Goal: Check status: Check status

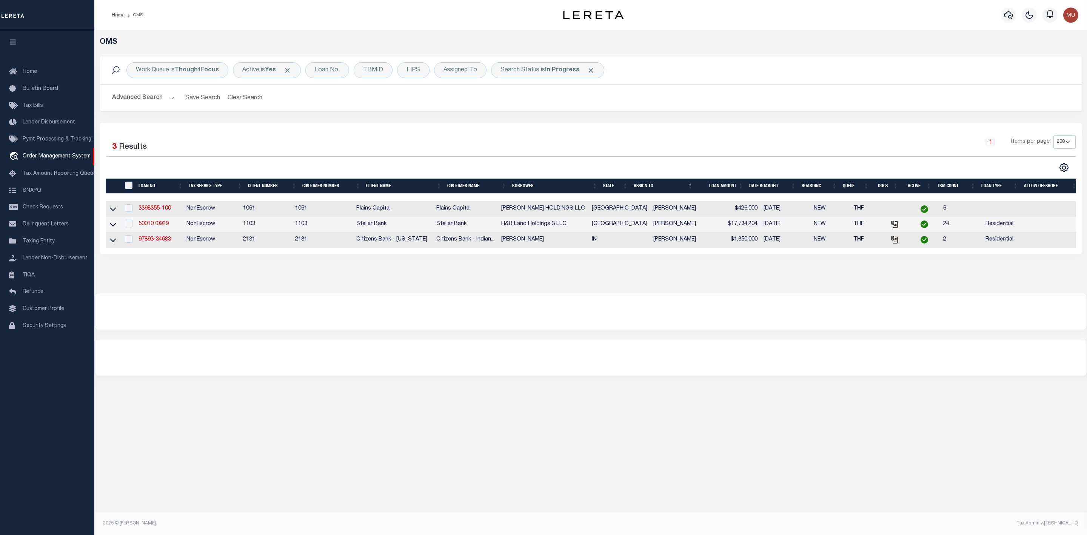
select select "200"
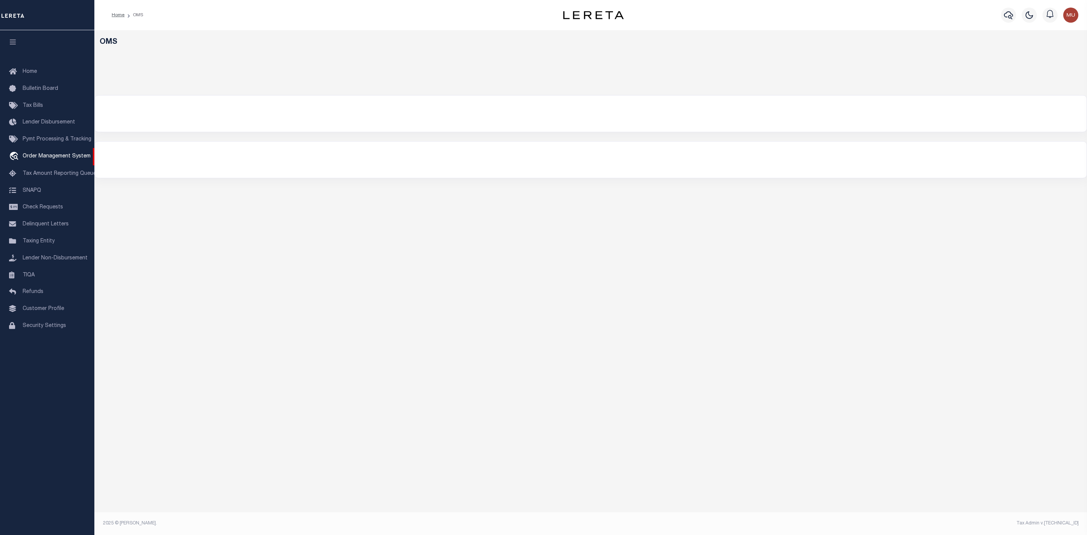
select select "200"
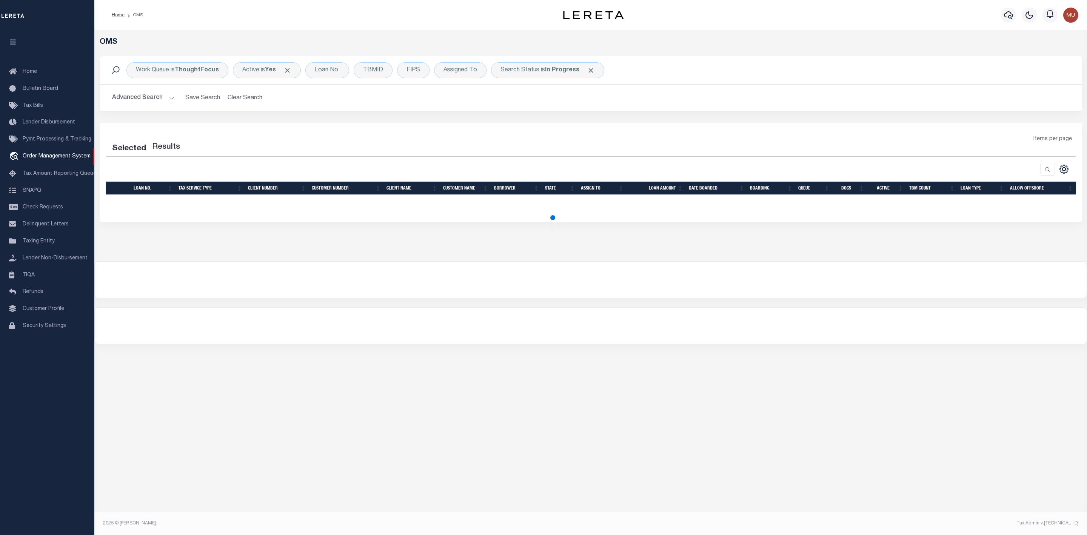
select select "200"
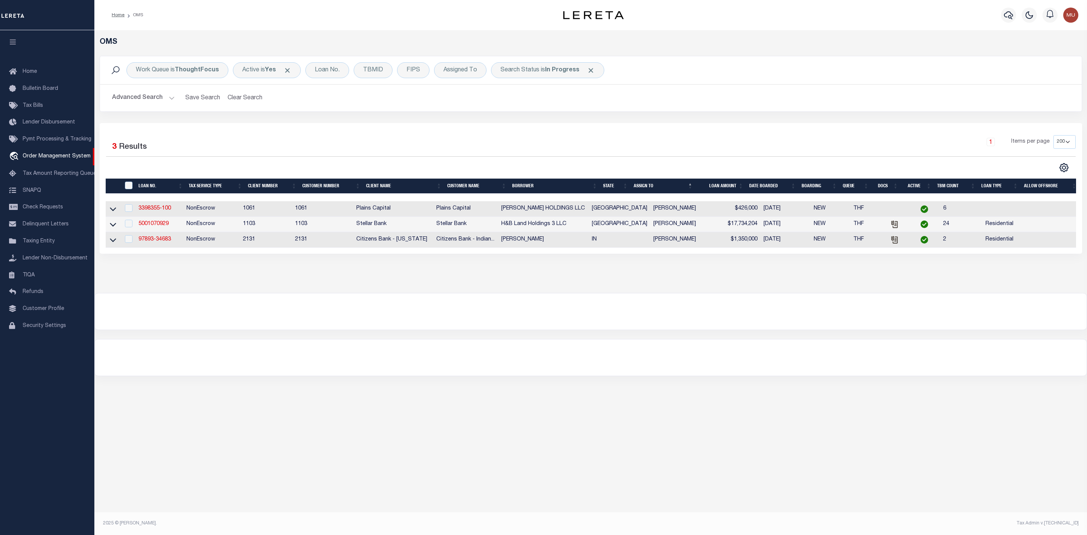
click at [161, 238] on td "97893-34683" at bounding box center [159, 239] width 48 height 15
checkbox input "true"
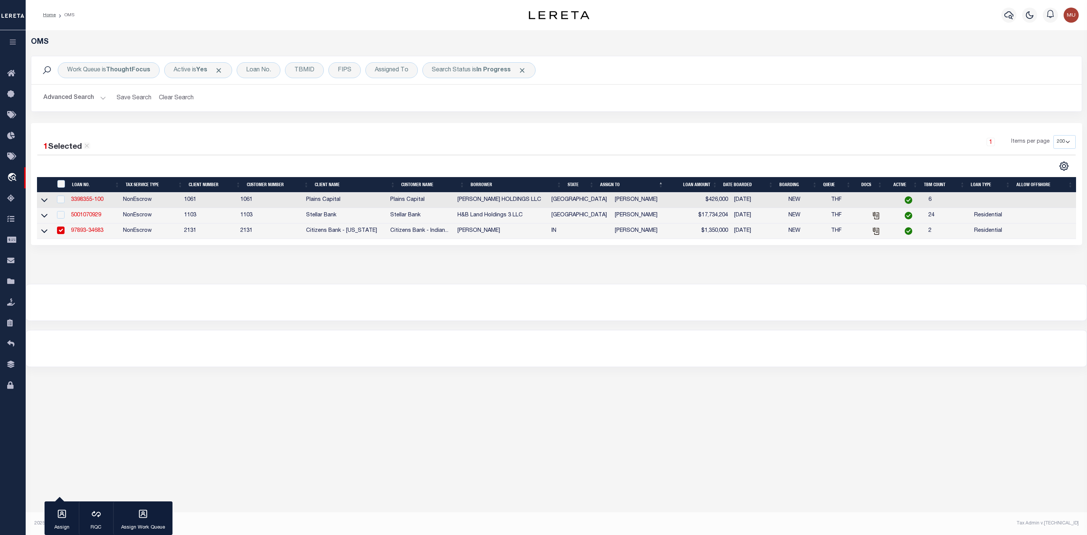
click at [92, 233] on link "97893-34683" at bounding box center [87, 230] width 32 height 5
type input "97893-34683"
type input "[PERSON_NAME]"
select select
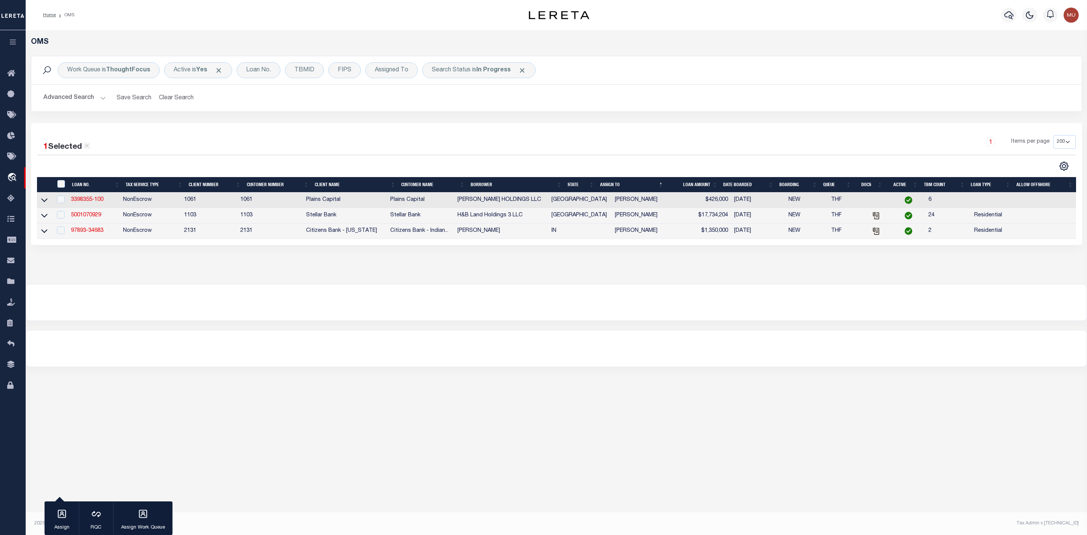
type input "[STREET_ADDRESS][PERSON_NAME]"
type input "[GEOGRAPHIC_DATA] IN 46158-9590"
type input "[DATE]"
select select "10"
select select "NonEscrow"
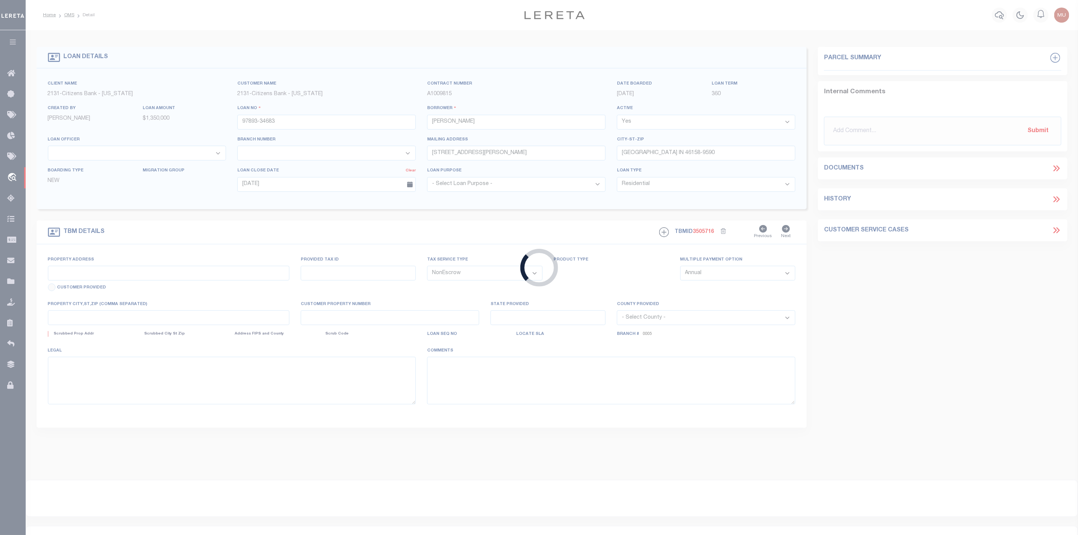
type input "[STREET_ADDRESS]"
type input "55-06-10-100-004.000-015"
select select
type input "[GEOGRAPHIC_DATA] IN 46158-6206"
type input "IN"
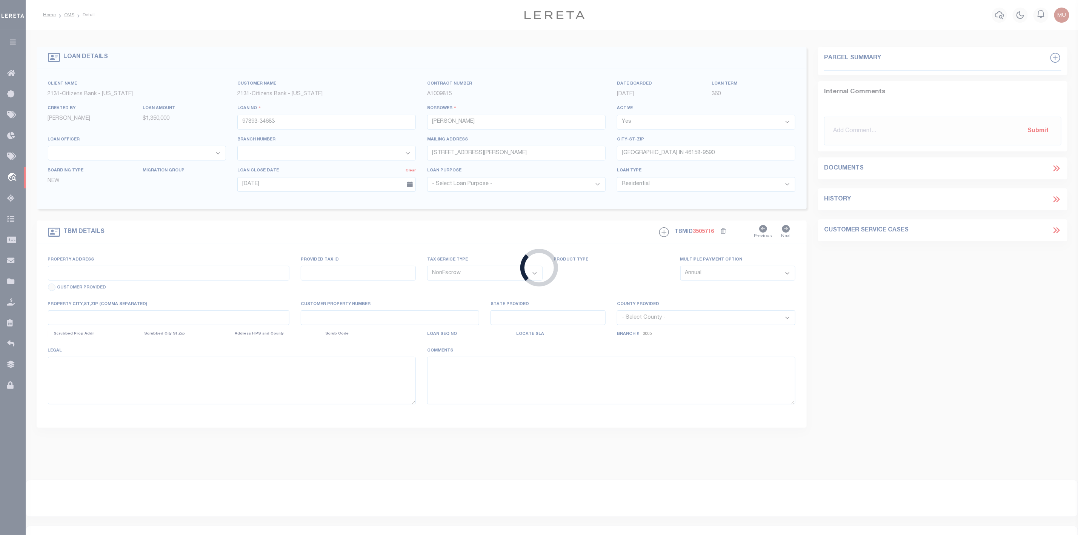
type textarea "SEE ATTACHED LEGAL DESCRIPTION"
select select "72256"
select select "17629"
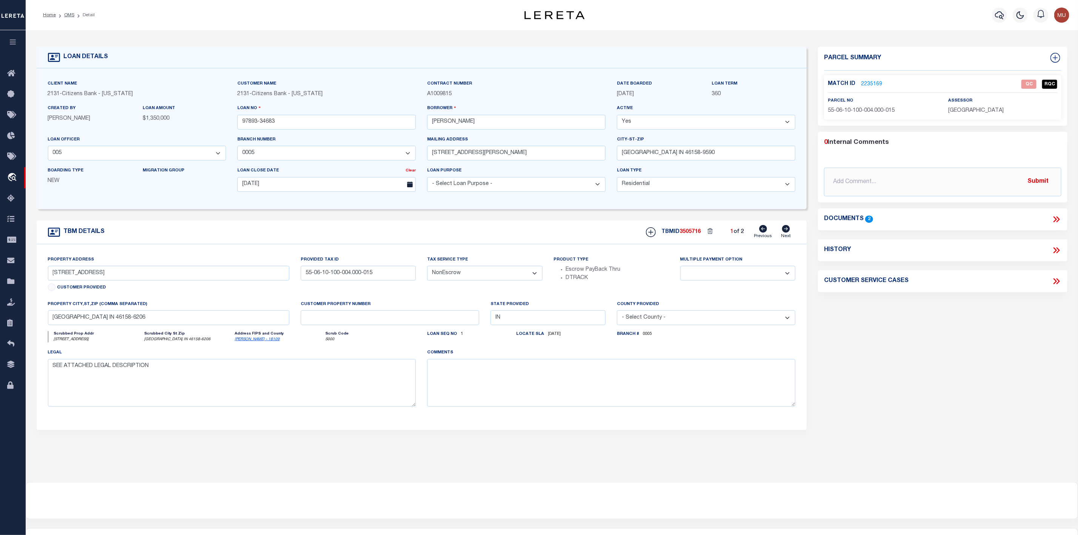
click at [869, 83] on link "2235169" at bounding box center [871, 84] width 21 height 8
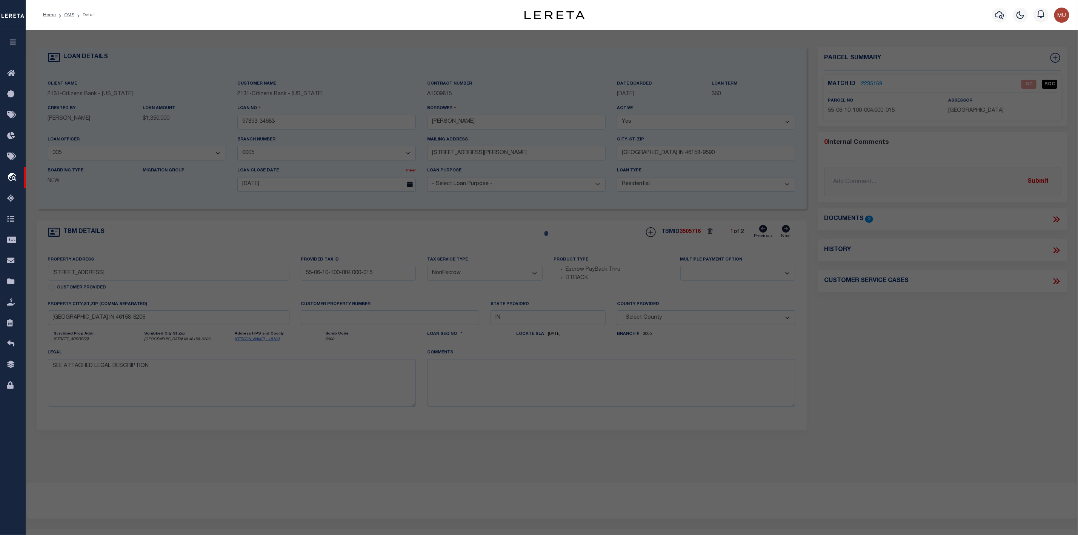
checkbox input "false"
select select "QC"
type input "Grass [PERSON_NAME]"
select select "AGW"
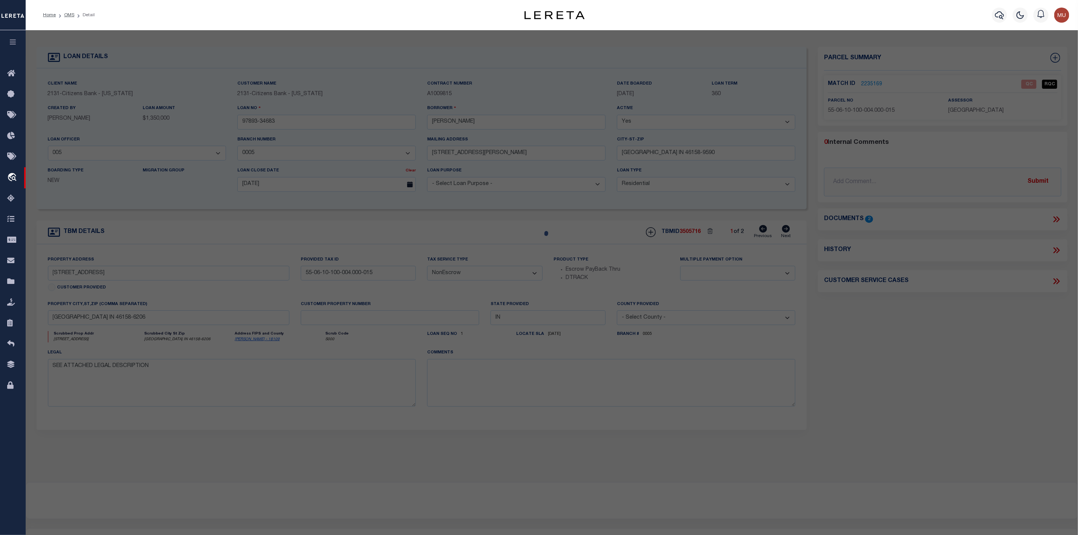
select select "LEG"
type input "[STREET_ADDRESS]"
type input "[GEOGRAPHIC_DATA], IN 46158"
type textarea "S10 T13 R2E S NW NW & SW NW 13.28 A"
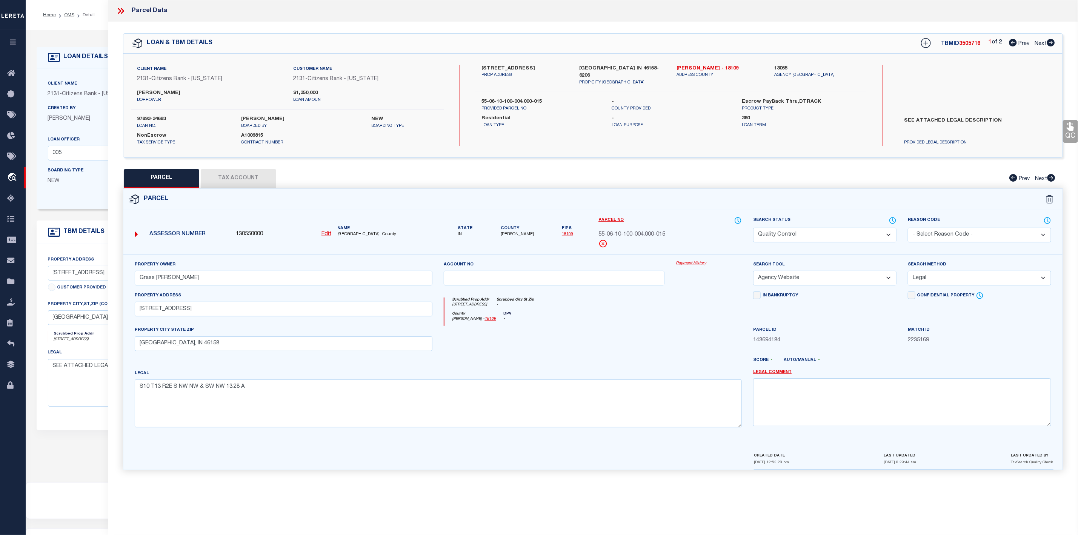
click at [118, 9] on icon at bounding box center [121, 11] width 10 height 10
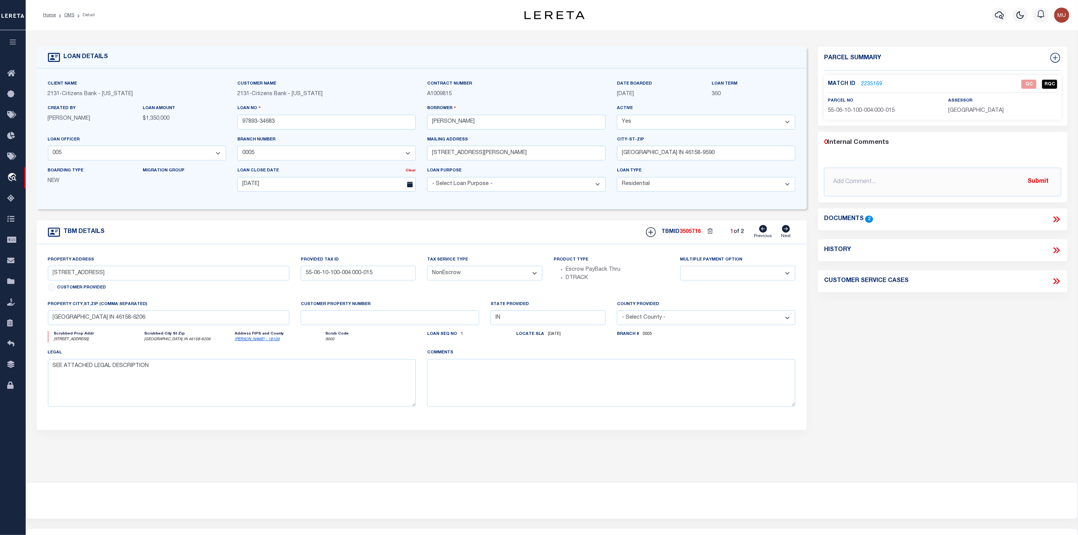
click at [1057, 218] on icon at bounding box center [1056, 219] width 10 height 10
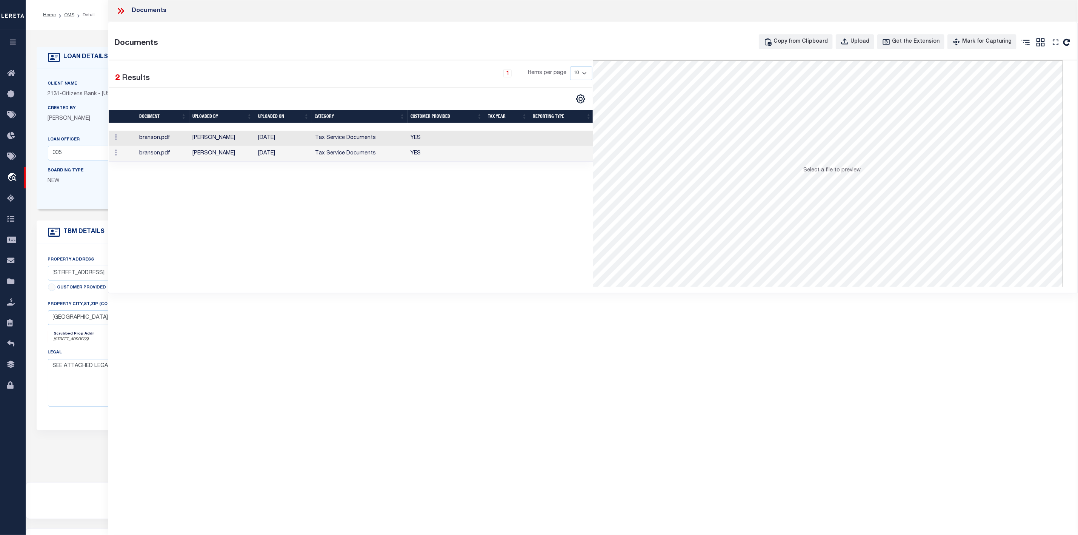
click at [162, 137] on td "branson.pdf" at bounding box center [162, 138] width 53 height 15
click at [121, 8] on icon at bounding box center [122, 11] width 3 height 6
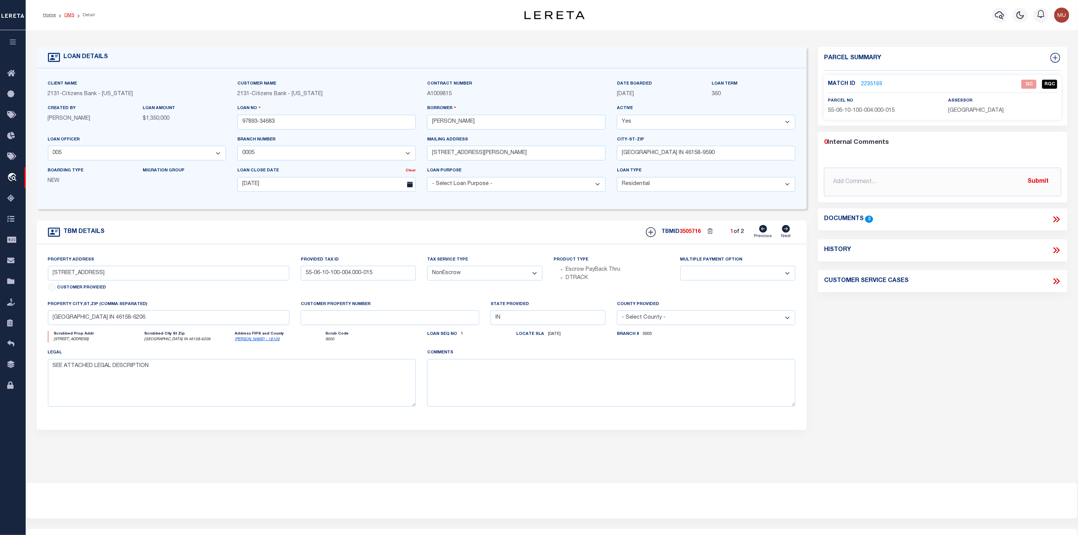
click at [72, 13] on link "OMS" at bounding box center [69, 15] width 10 height 5
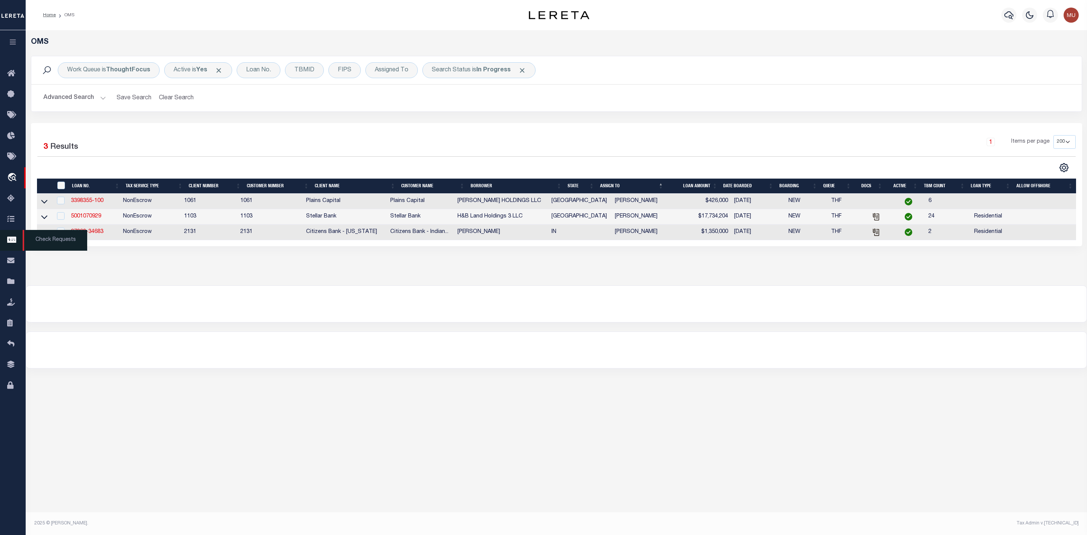
click at [78, 235] on span "Check Requests" at bounding box center [55, 240] width 65 height 21
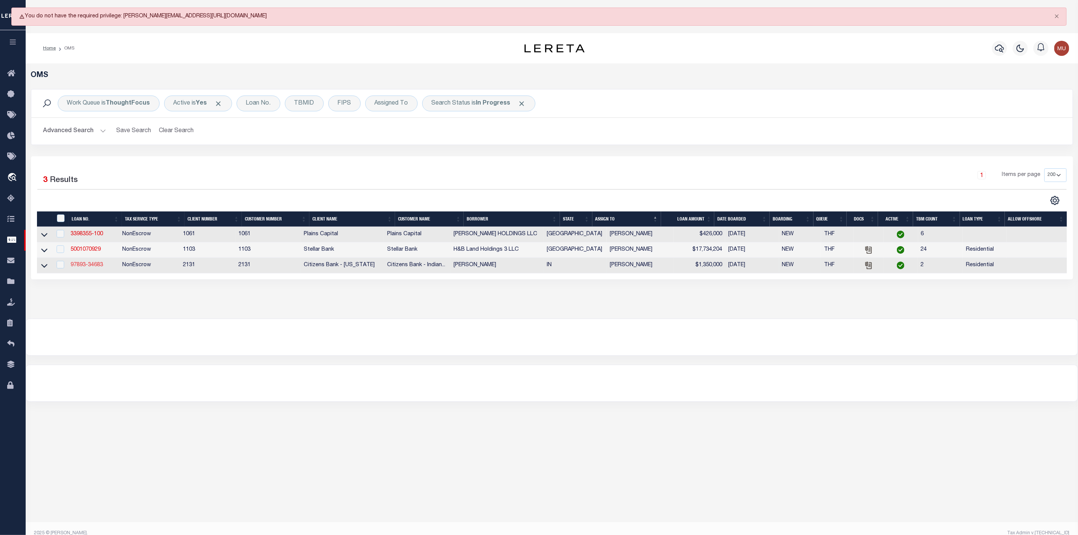
click at [85, 265] on link "97893-34683" at bounding box center [87, 264] width 32 height 5
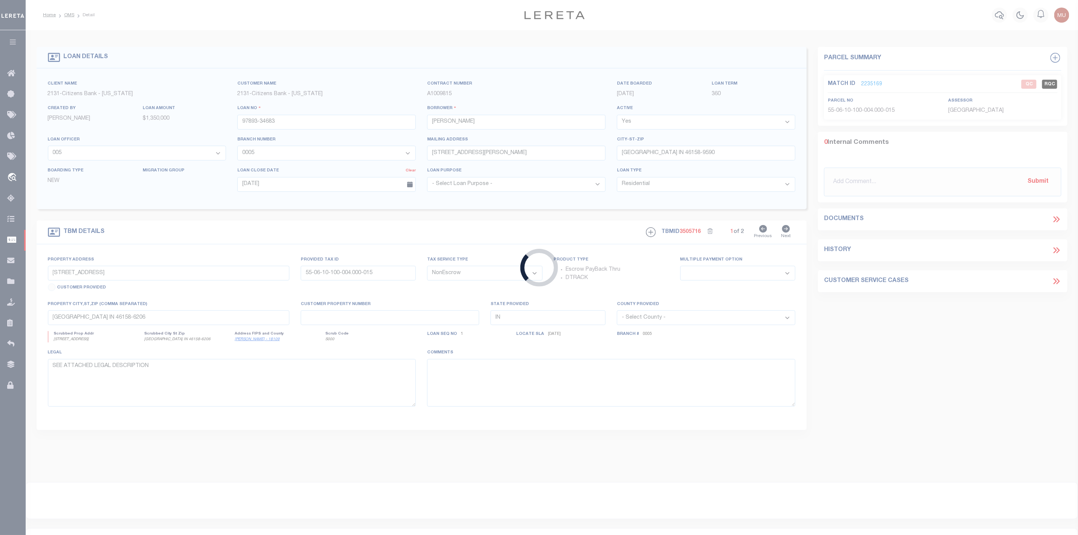
select select
select select "72256"
select select "17629"
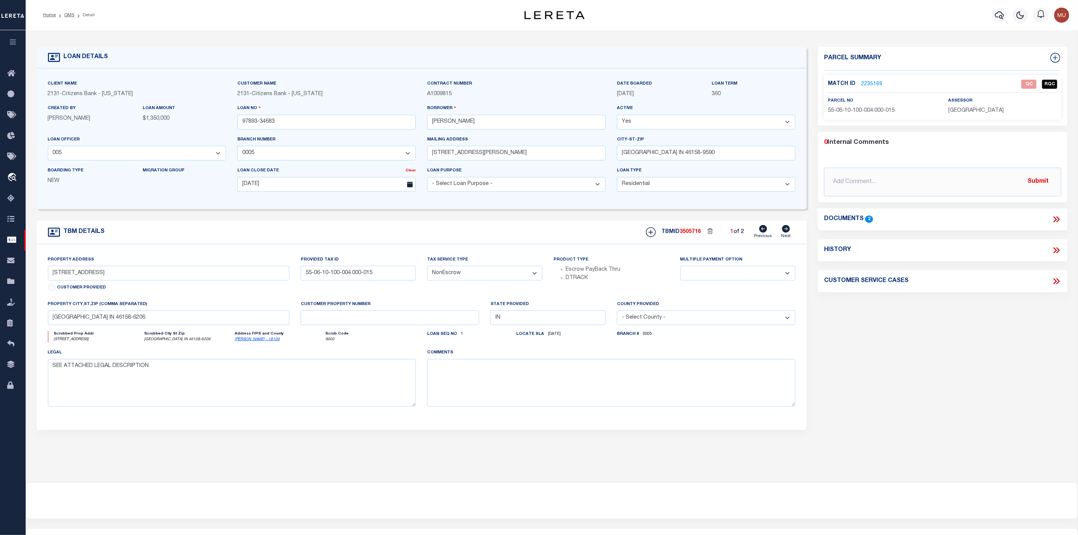
click at [867, 85] on link "2235169" at bounding box center [871, 84] width 21 height 8
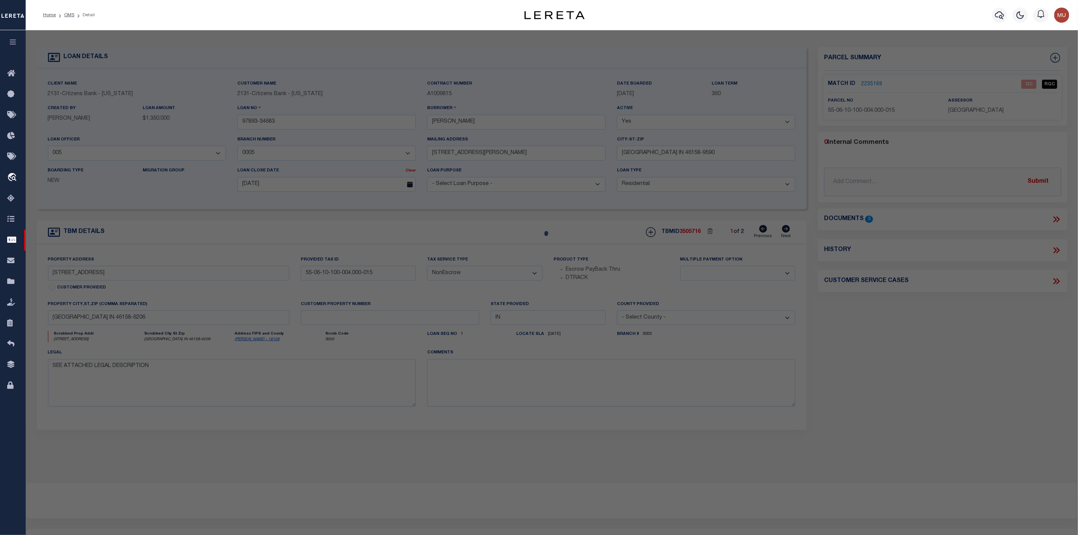
select select "AS"
select select
checkbox input "false"
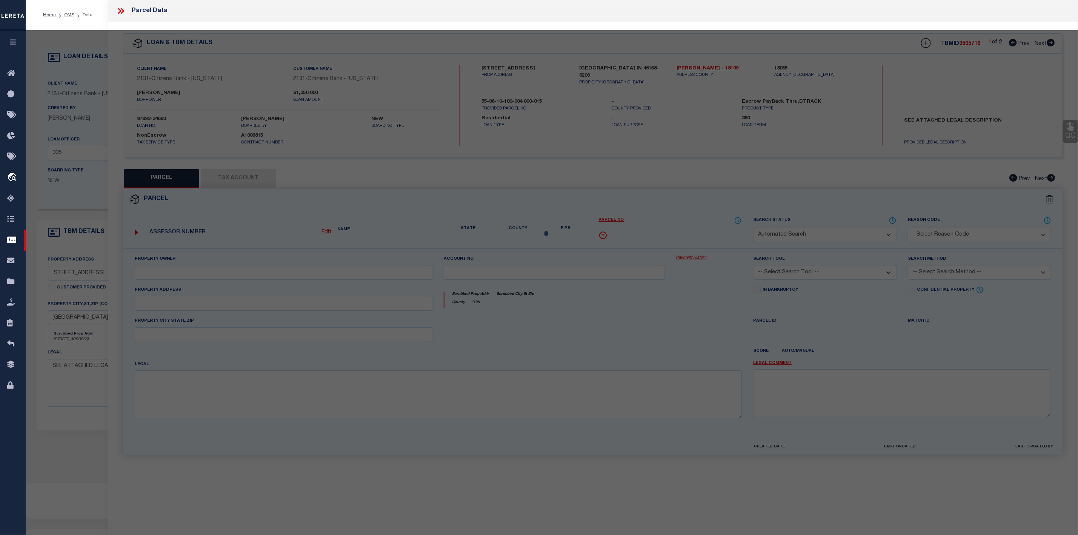
select select "QC"
type input "Grass [PERSON_NAME]"
select select "AGW"
select select "LEG"
type input "[STREET_ADDRESS]"
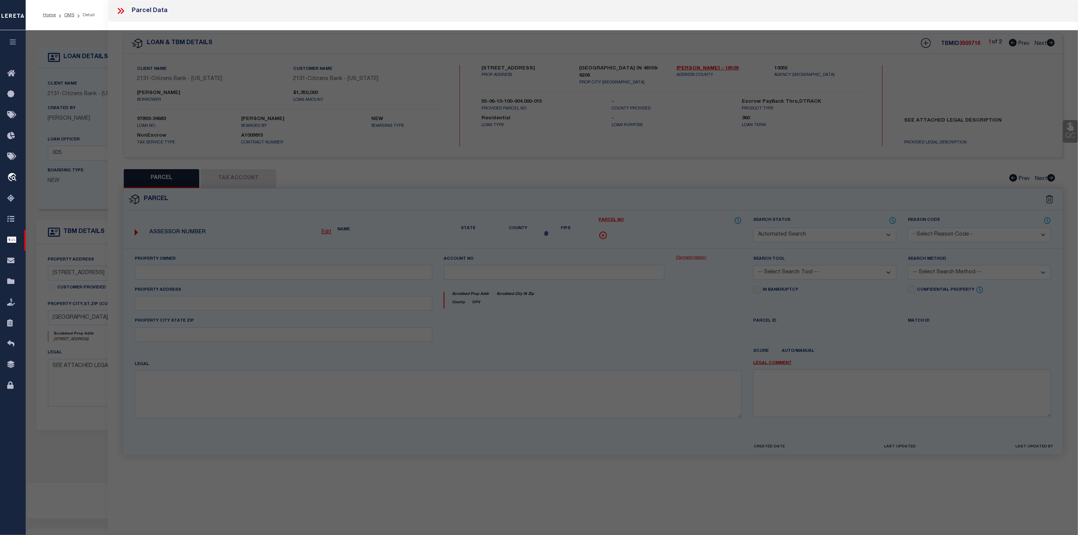
type input "[GEOGRAPHIC_DATA], IN 46158"
type textarea "S10 T13 R2E S NW NW & SW NW 13.28 A"
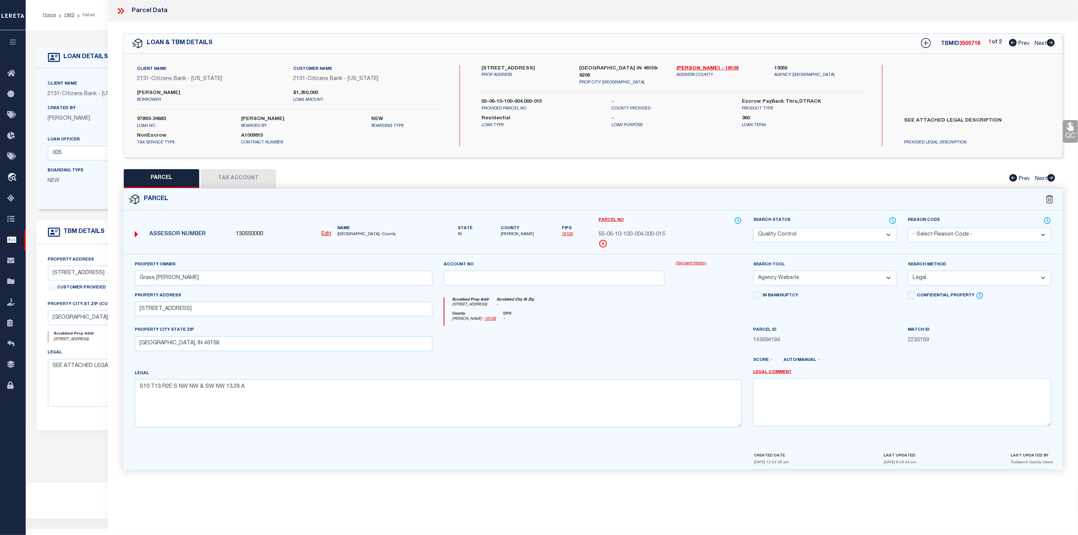
drag, startPoint x: 493, startPoint y: 65, endPoint x: 532, endPoint y: 68, distance: 38.6
click at [532, 68] on label "[STREET_ADDRESS]" at bounding box center [524, 69] width 86 height 8
copy label "E [GEOGRAPHIC_DATA]"
drag, startPoint x: 549, startPoint y: 91, endPoint x: 476, endPoint y: 94, distance: 72.5
click at [476, 98] on div "55-06-10-100-004.000-015 PROVIDED PARCEL NO" at bounding box center [541, 105] width 130 height 14
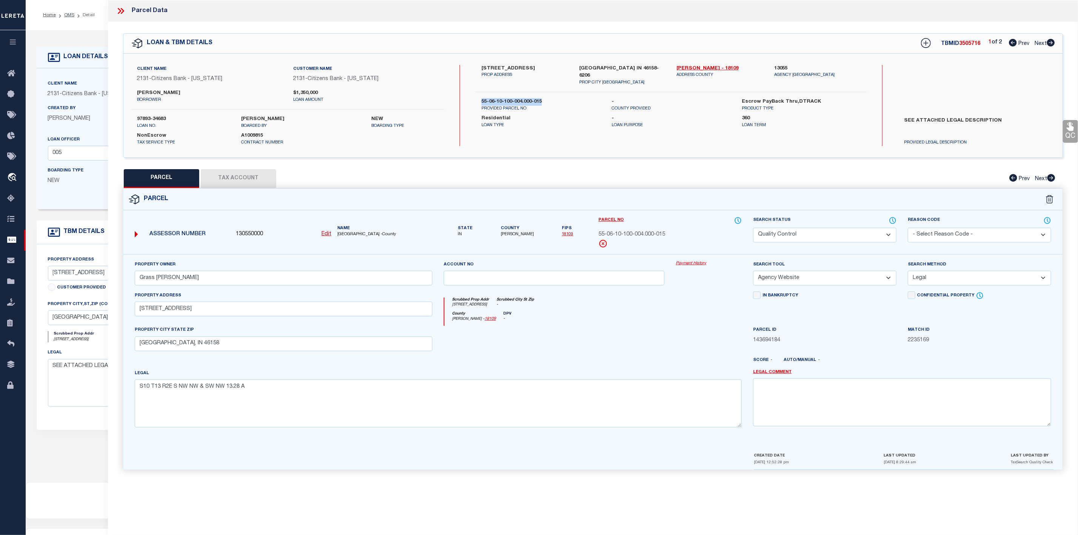
copy label "55-06-10-100-004.000-015"
click at [1054, 43] on icon at bounding box center [1051, 43] width 8 height 8
select select "AS"
select select
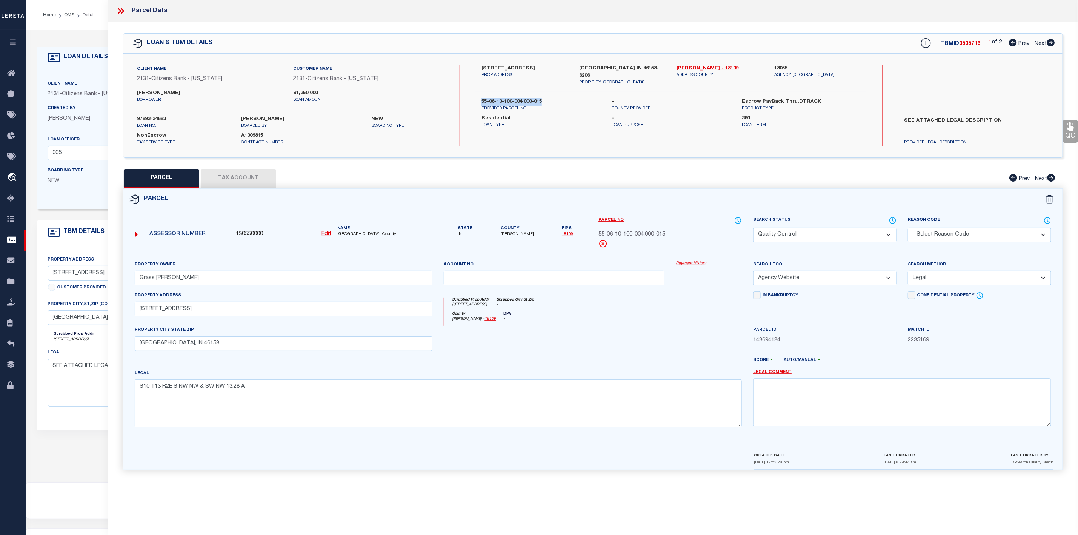
checkbox input "false"
select select "IP"
checkbox input "false"
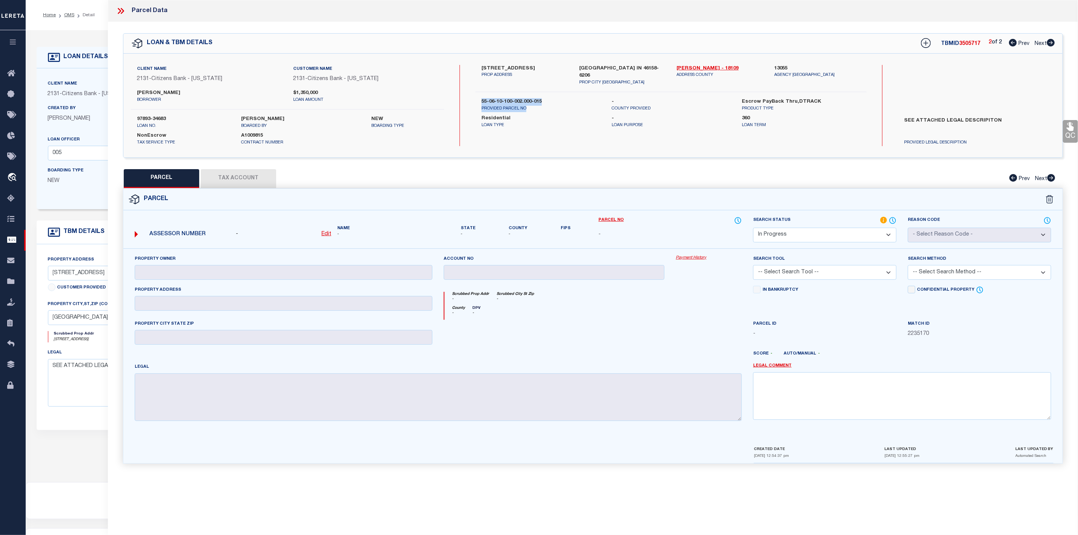
drag, startPoint x: 553, startPoint y: 98, endPoint x: 479, endPoint y: 95, distance: 74.8
click at [479, 98] on div "55-06-10-100-002.000-015 PROVIDED PARCEL NO" at bounding box center [541, 105] width 130 height 14
click at [560, 106] on p "PROVIDED PARCEL NO" at bounding box center [540, 109] width 119 height 6
drag, startPoint x: 548, startPoint y: 94, endPoint x: 472, endPoint y: 94, distance: 75.8
click at [472, 98] on div "55-06-10-100-002.000-015 PROVIDED PARCEL NO - COUNTY PROVIDED Escrow PayBack Th…" at bounding box center [671, 105] width 403 height 14
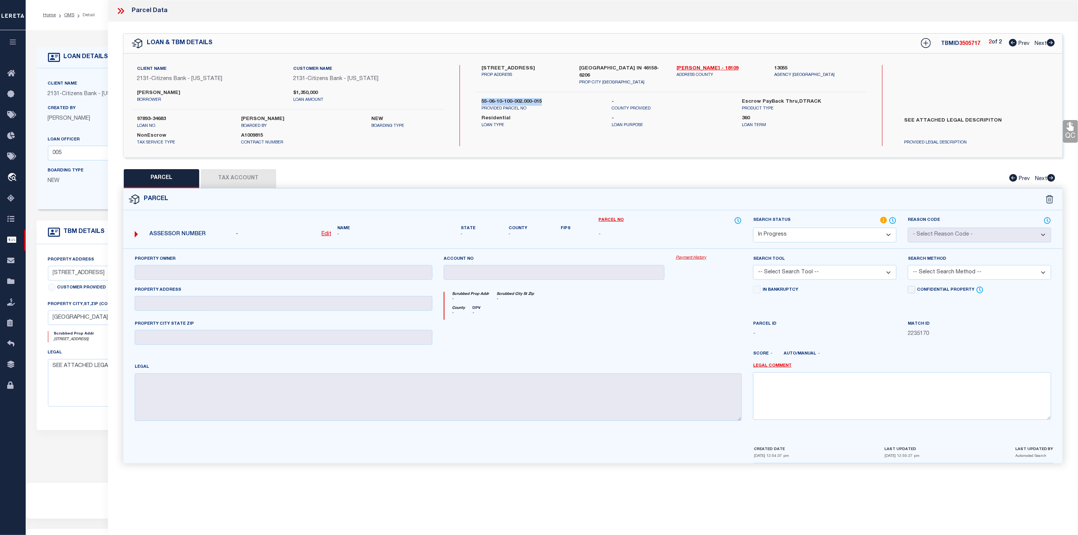
copy label "55-06-10-100-002.000-015"
click at [117, 10] on icon at bounding box center [121, 11] width 10 height 10
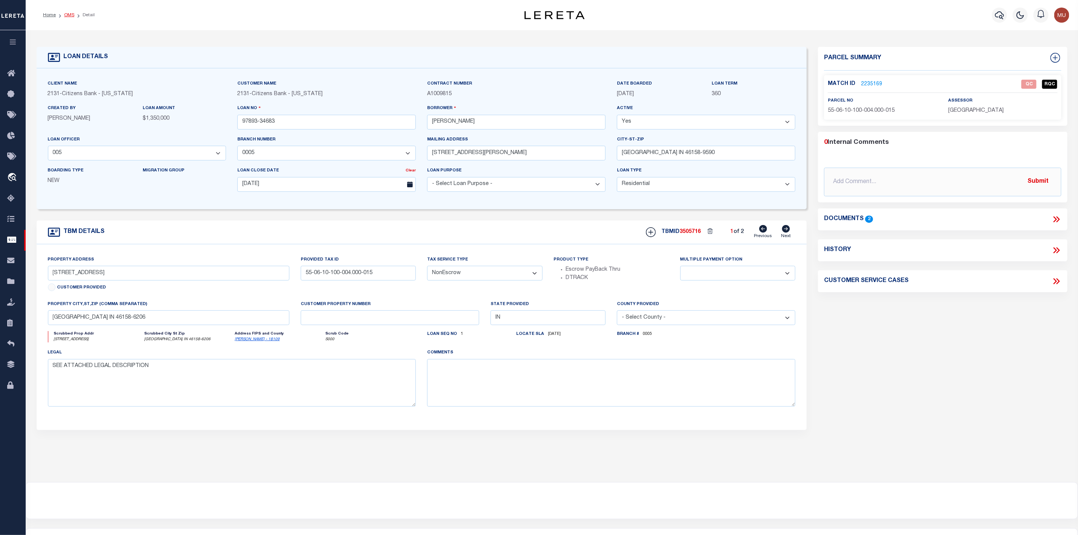
click at [70, 13] on link "OMS" at bounding box center [69, 15] width 10 height 5
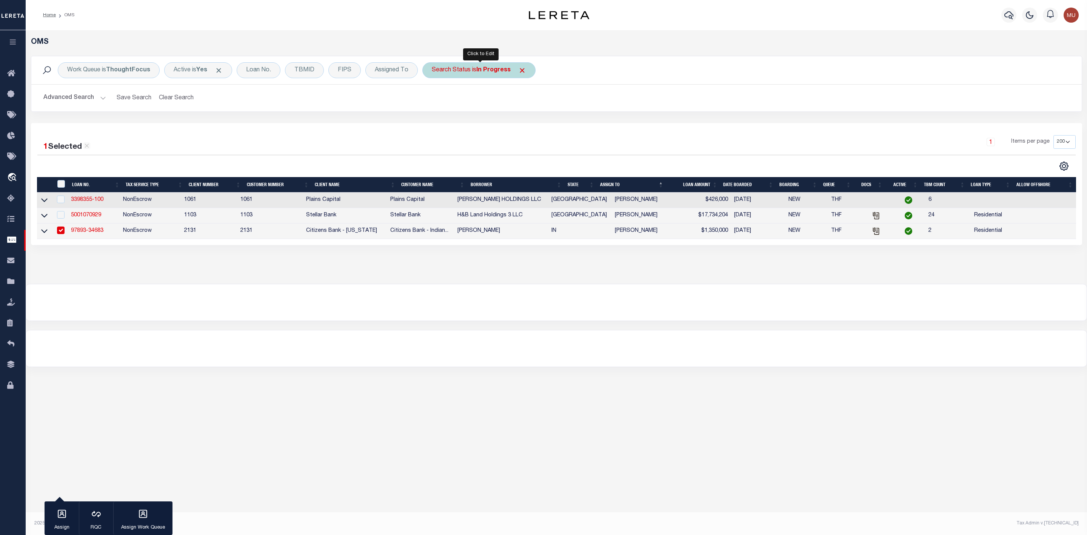
click at [480, 71] on b "In Progress" at bounding box center [493, 70] width 34 height 6
click at [476, 99] on div "Is Contains Automated Search Bad Parcel Complete Duplicate Parcel High Dollar R…" at bounding box center [487, 104] width 120 height 59
click at [476, 106] on select "Automated Search Bad Parcel Complete Duplicate Parcel High Dollar Reporting In …" at bounding box center [487, 107] width 111 height 14
select select "RD"
click at [433, 101] on select "Automated Search Bad Parcel Complete Duplicate Parcel High Dollar Reporting In …" at bounding box center [487, 107] width 111 height 14
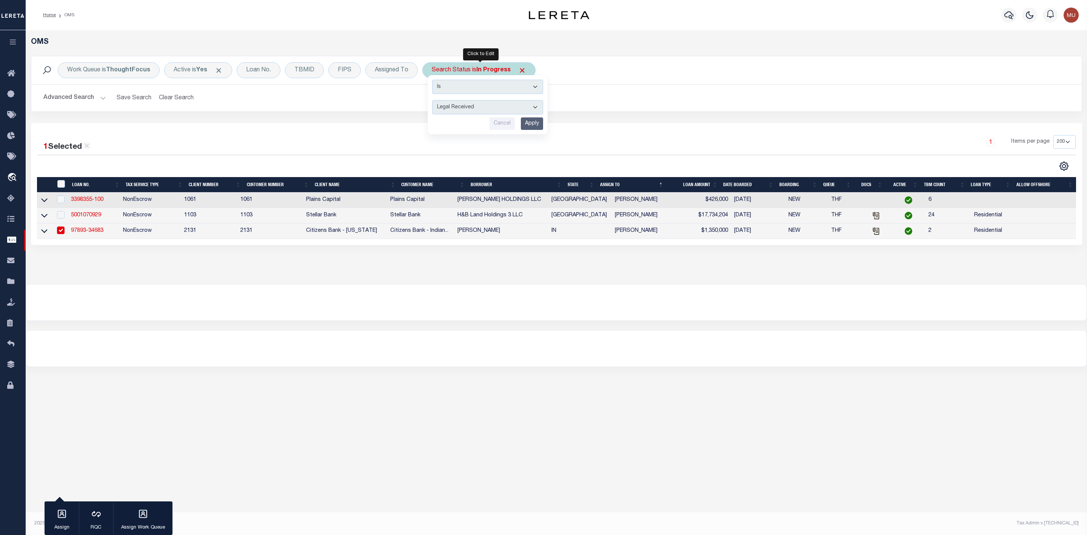
click at [535, 126] on input "Apply" at bounding box center [532, 123] width 22 height 12
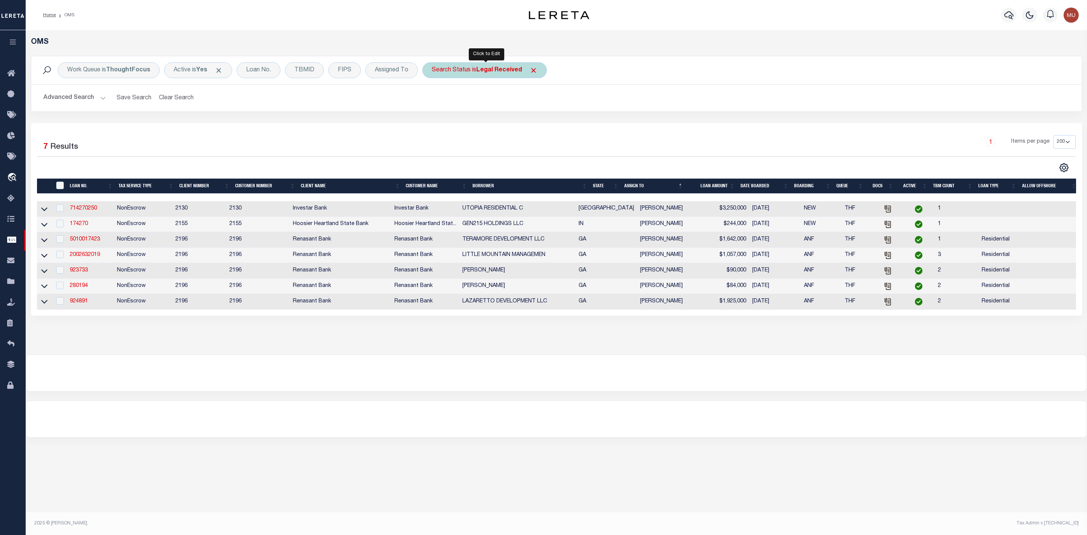
click at [468, 71] on div "Search Status is Legal Received" at bounding box center [484, 70] width 124 height 16
click at [459, 105] on select "Automated Search Bad Parcel Complete Duplicate Parcel High Dollar Reporting In …" at bounding box center [487, 107] width 111 height 14
select select "IP"
click at [433, 101] on select "Automated Search Bad Parcel Complete Duplicate Parcel High Dollar Reporting In …" at bounding box center [487, 107] width 111 height 14
click at [532, 126] on input "Apply" at bounding box center [532, 123] width 22 height 12
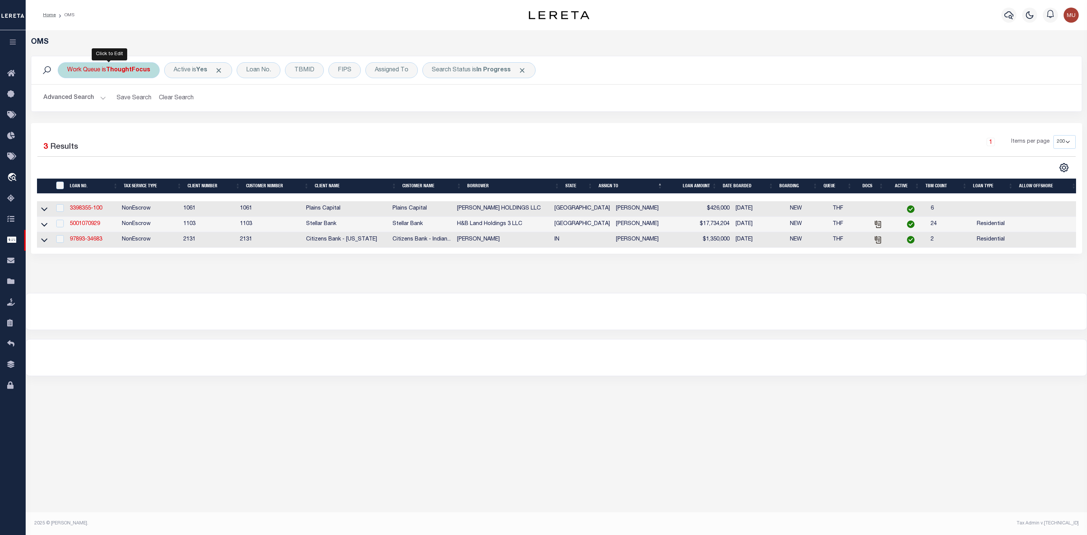
click at [118, 68] on b "ThoughtFocus" at bounding box center [128, 70] width 44 height 6
click at [112, 106] on select "--ALL-- General ThoughtFocus" at bounding box center [123, 107] width 111 height 14
select select "GEN"
click at [68, 101] on select "--ALL-- General ThoughtFocus" at bounding box center [123, 107] width 111 height 14
click at [161, 119] on input "Apply" at bounding box center [167, 123] width 22 height 12
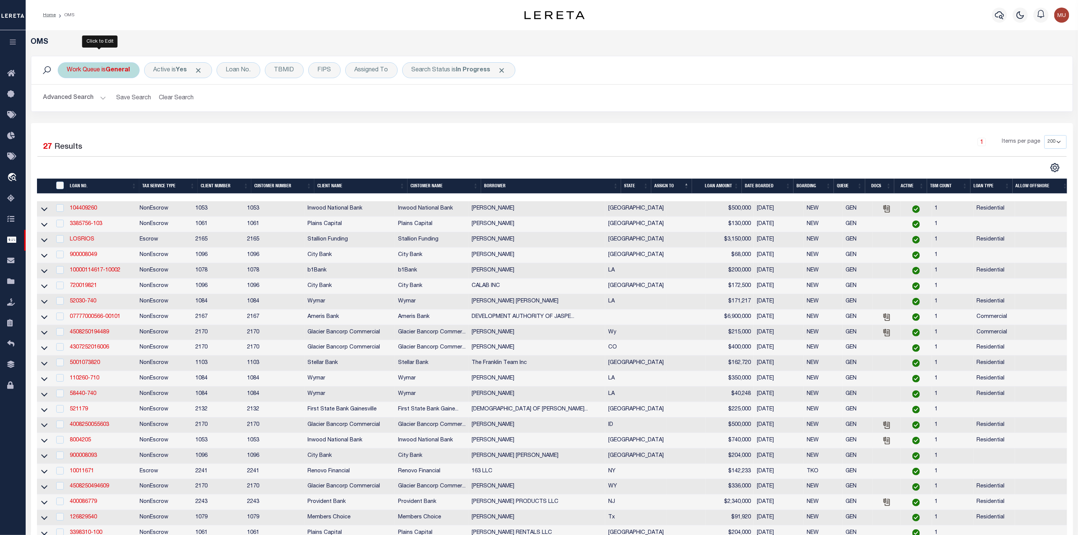
click at [126, 76] on div "Work Queue is General" at bounding box center [99, 70] width 82 height 16
click at [115, 106] on select "--ALL-- General ThoughtFocus" at bounding box center [123, 107] width 111 height 14
select select "THF"
click at [68, 101] on select "--ALL-- General ThoughtFocus" at bounding box center [123, 107] width 111 height 14
click at [167, 128] on input "Apply" at bounding box center [167, 123] width 22 height 12
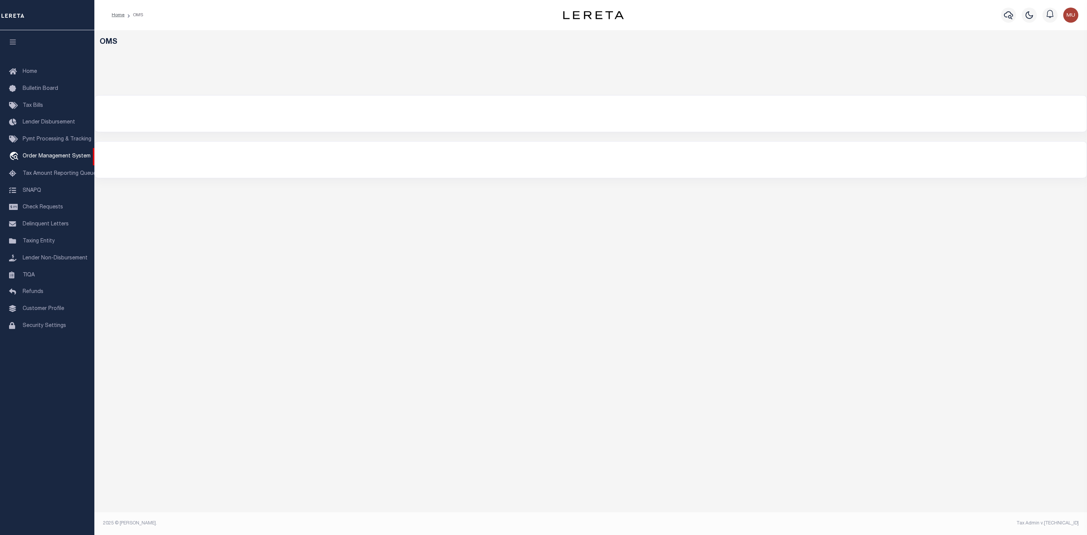
select select "200"
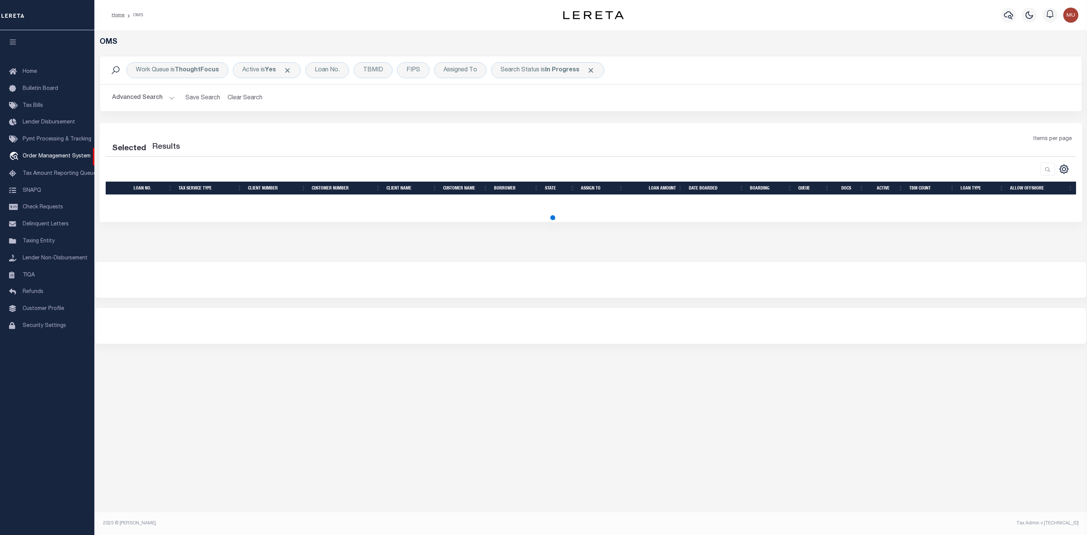
select select "200"
